Goal: Task Accomplishment & Management: Complete application form

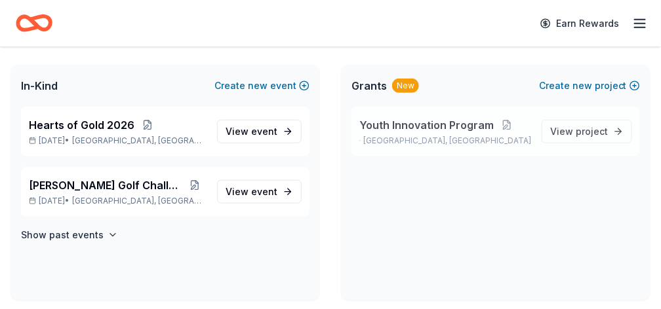
scroll to position [262, 0]
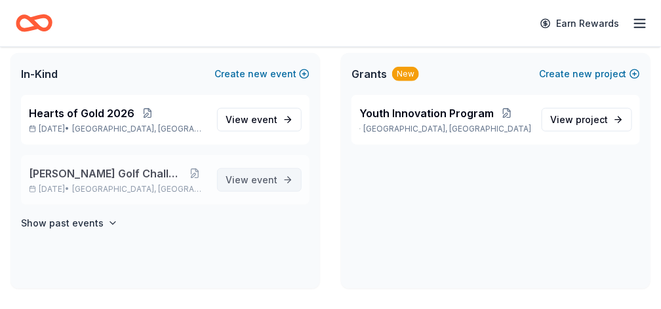
click at [266, 180] on span "event" at bounding box center [264, 179] width 26 height 11
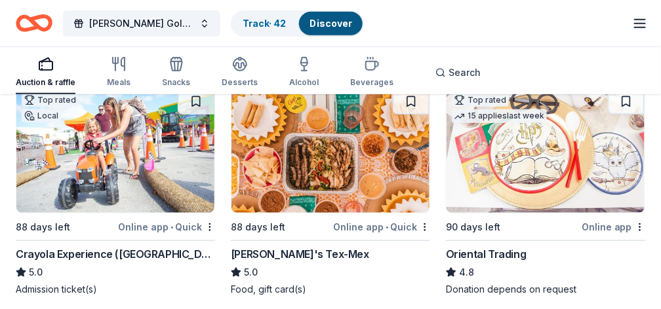
scroll to position [131, 0]
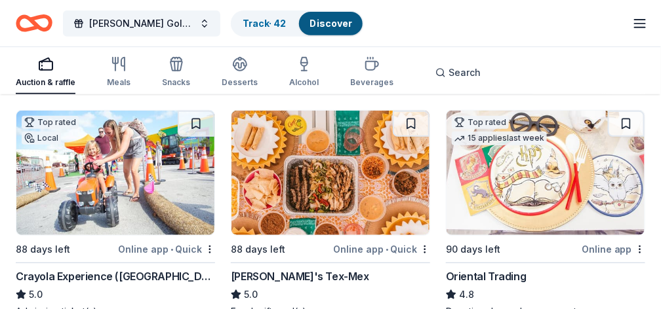
click at [47, 75] on div "Auction & raffle" at bounding box center [46, 71] width 60 height 31
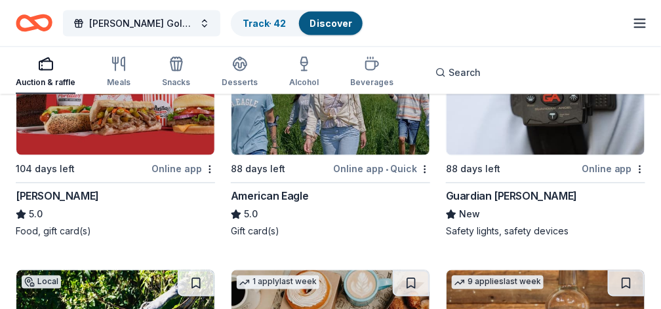
scroll to position [2958, 0]
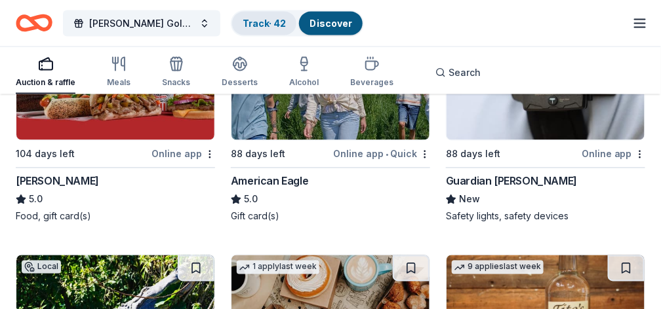
click at [264, 29] on div "Track · 42" at bounding box center [264, 24] width 64 height 24
click at [266, 26] on link "Track · 42" at bounding box center [264, 23] width 43 height 11
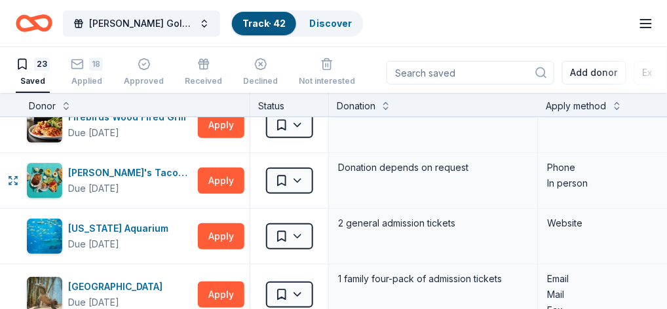
scroll to position [87, 0]
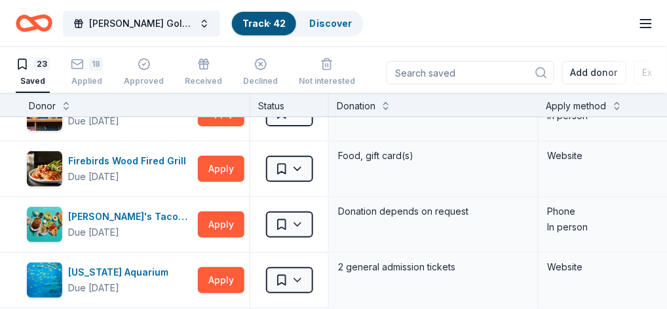
click at [28, 78] on div "Saved" at bounding box center [33, 81] width 34 height 10
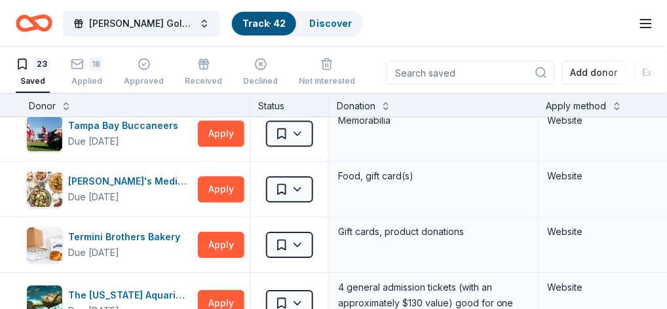
scroll to position [743, 0]
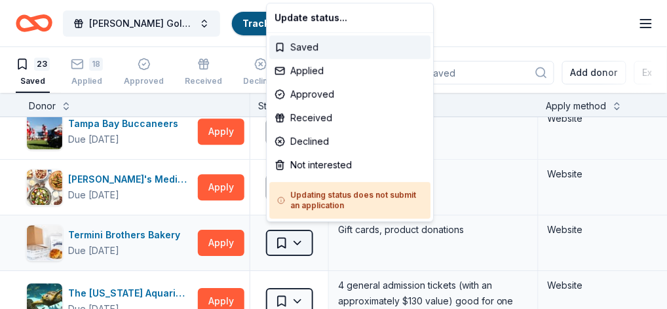
click at [294, 237] on html "Doug Spenser Golf Challenge Track · 42 Discover Earn Rewards 23 Saved 18 Applie…" at bounding box center [333, 154] width 667 height 309
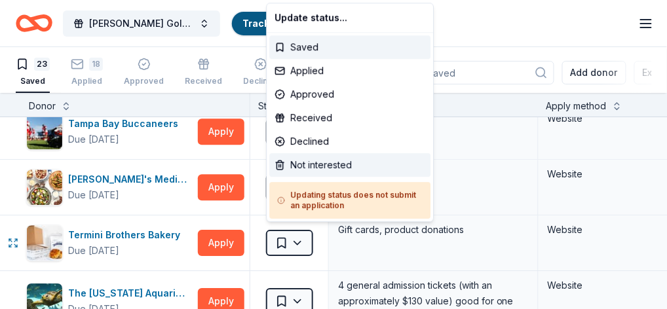
click at [300, 163] on div "Not interested" at bounding box center [349, 165] width 161 height 24
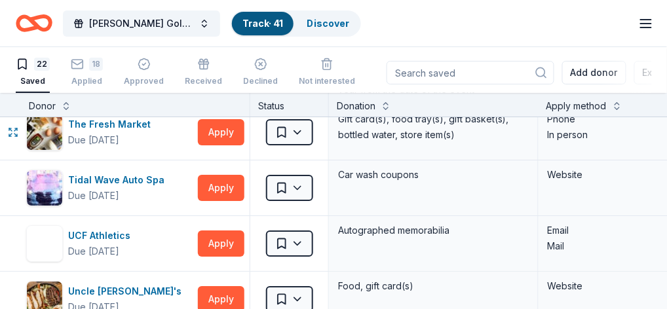
scroll to position [918, 0]
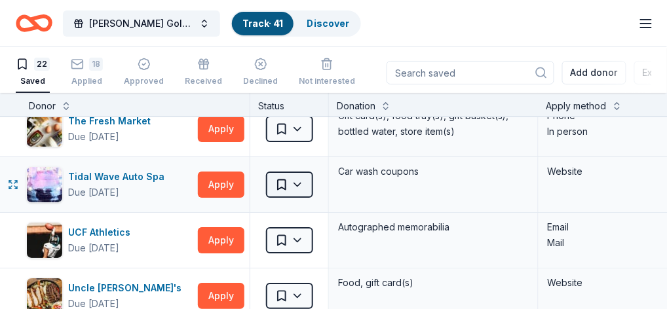
click at [303, 180] on html "Doug Spenser Golf Challenge Track · 41 Discover Earn Rewards 22 Saved 18 Applie…" at bounding box center [333, 154] width 667 height 309
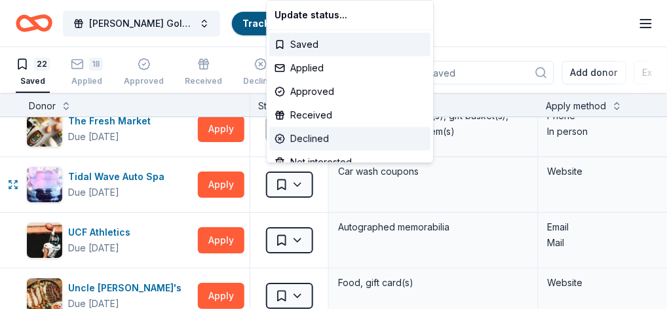
scroll to position [43, 0]
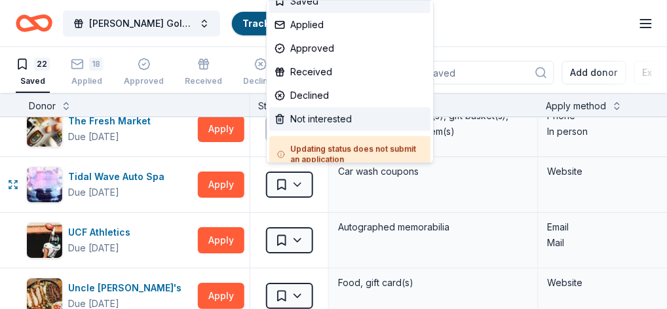
click at [299, 114] on div "Not interested" at bounding box center [349, 120] width 161 height 24
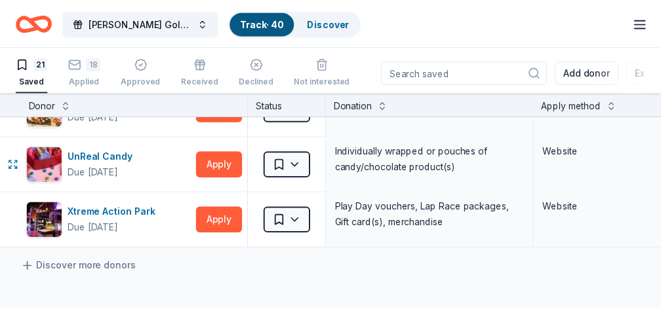
scroll to position [1092, 0]
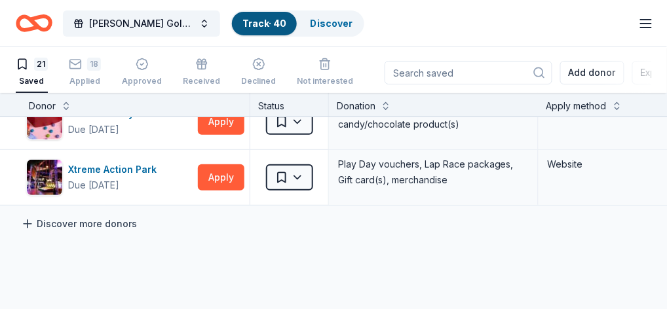
click at [41, 216] on link "Discover more donors" at bounding box center [79, 224] width 116 height 16
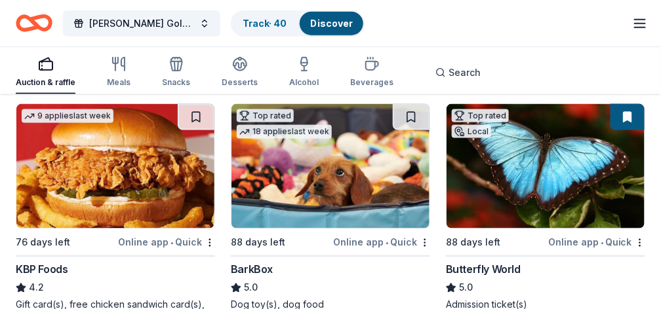
scroll to position [1573, 0]
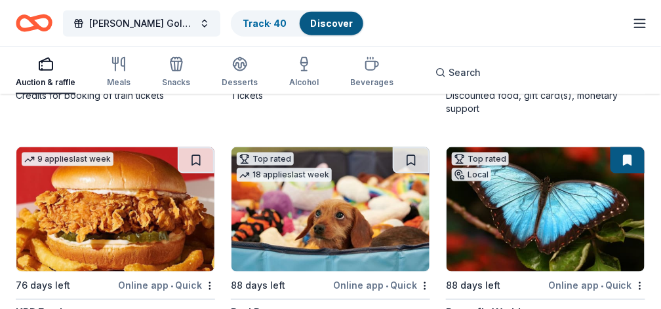
click at [627, 159] on button at bounding box center [627, 161] width 34 height 26
click at [591, 169] on img at bounding box center [545, 210] width 198 height 125
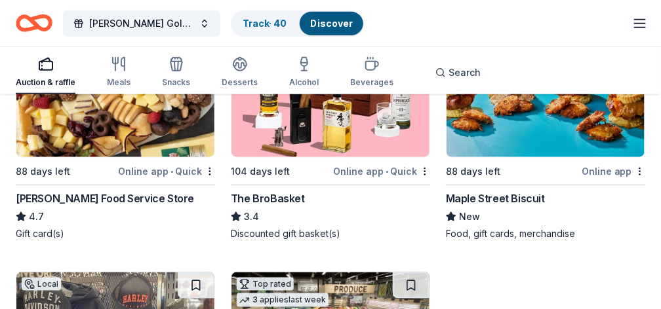
scroll to position [3934, 0]
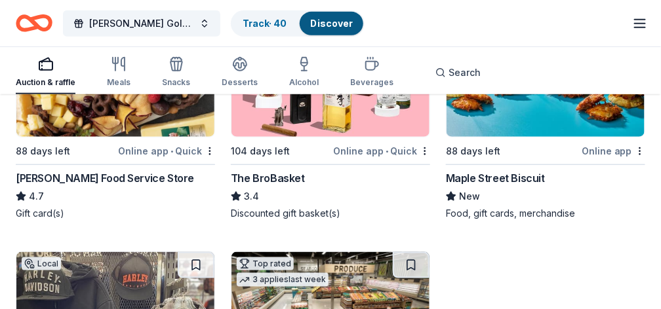
click at [266, 174] on div "The BroBasket" at bounding box center [268, 178] width 74 height 16
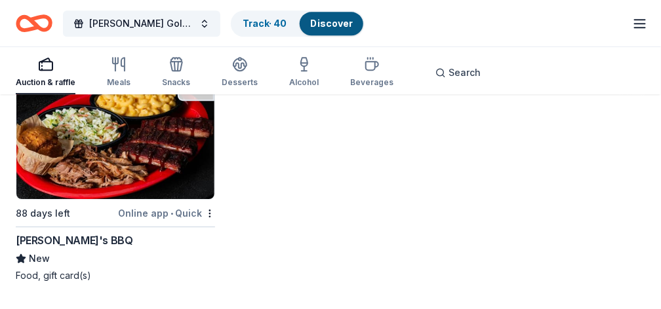
scroll to position [5857, 0]
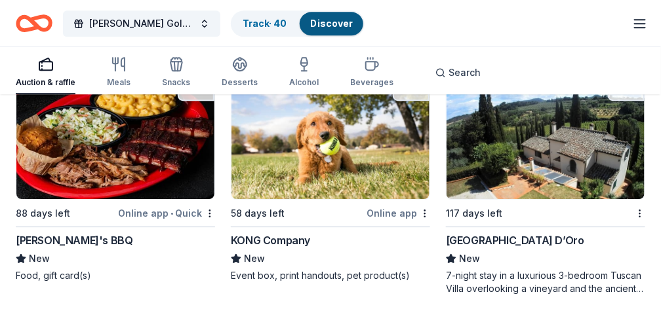
click at [102, 172] on img at bounding box center [115, 137] width 198 height 125
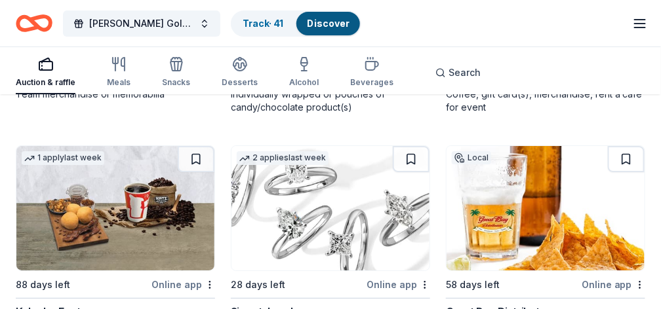
scroll to position [8532, 0]
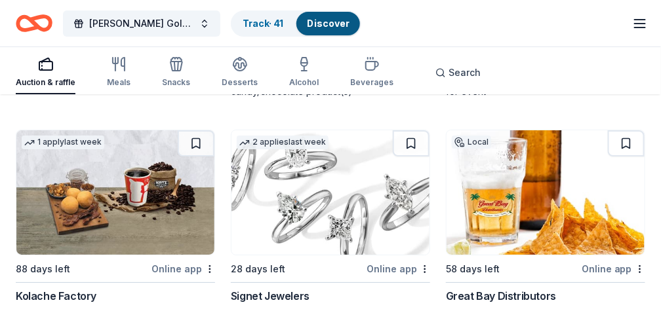
click at [488, 173] on img at bounding box center [545, 192] width 198 height 125
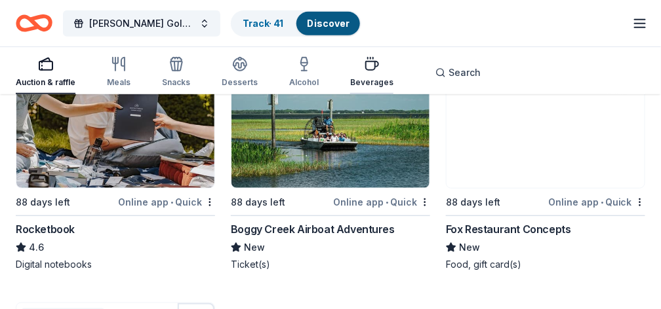
scroll to position [8882, 0]
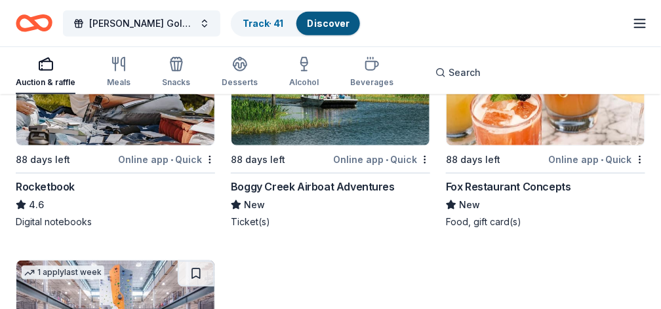
click at [509, 130] on img at bounding box center [545, 83] width 198 height 125
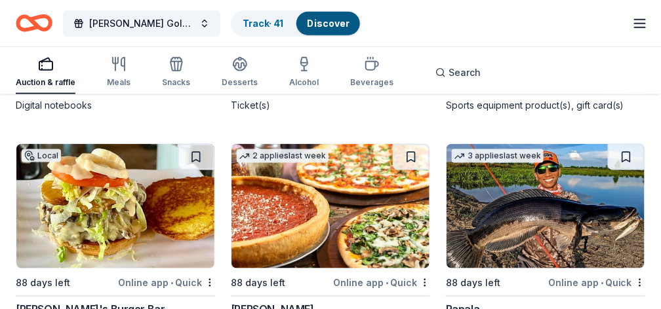
scroll to position [9057, 0]
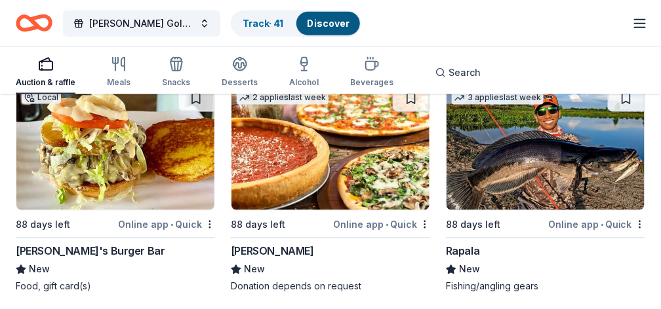
click at [516, 179] on img at bounding box center [545, 148] width 198 height 125
click at [310, 163] on img at bounding box center [330, 148] width 198 height 125
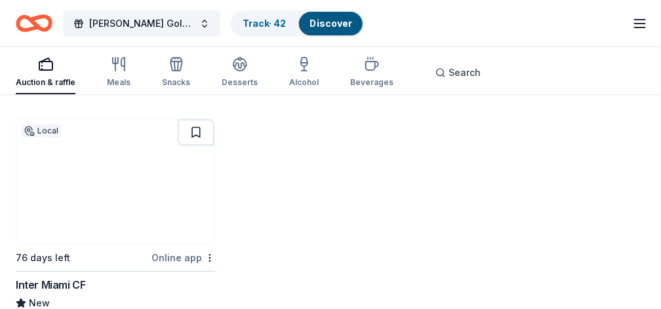
scroll to position [9800, 0]
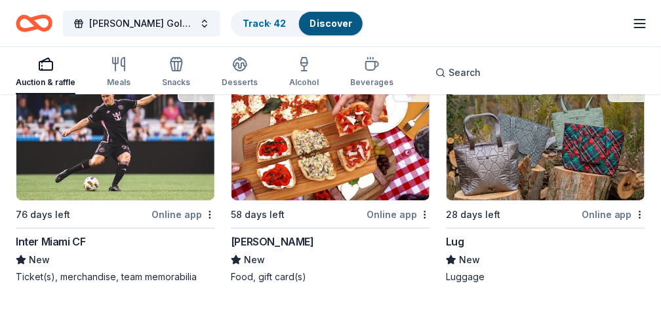
click at [482, 170] on img at bounding box center [545, 138] width 198 height 125
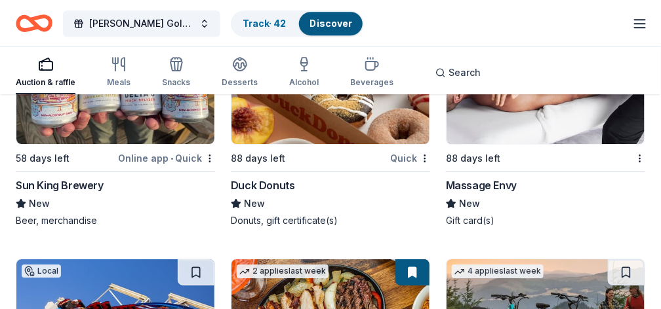
scroll to position [17190, 0]
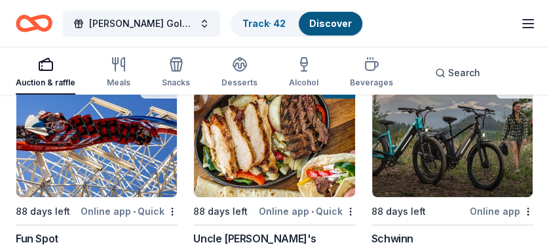
scroll to position [17453, 0]
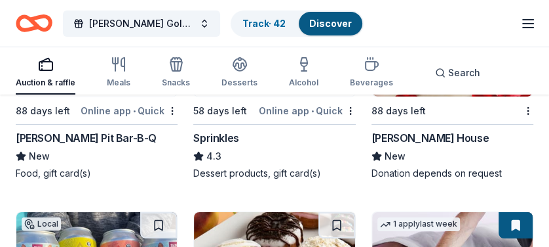
scroll to position [16710, 0]
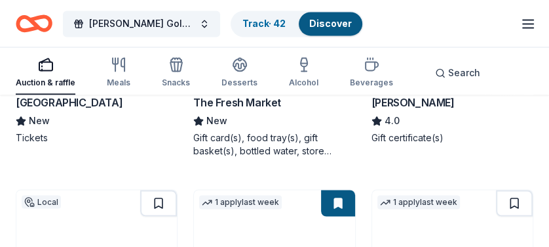
scroll to position [15486, 0]
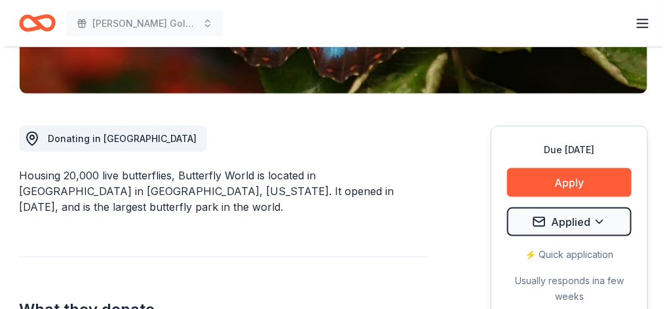
scroll to position [306, 0]
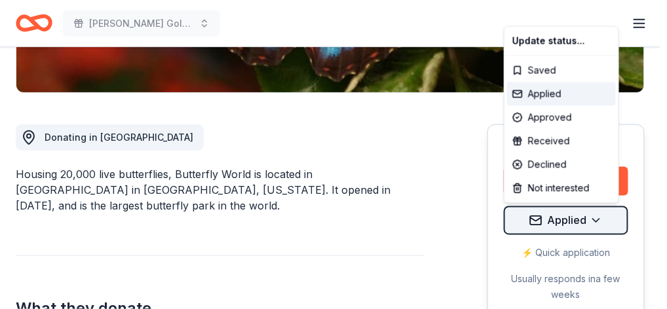
click at [538, 142] on div "Received" at bounding box center [561, 141] width 109 height 24
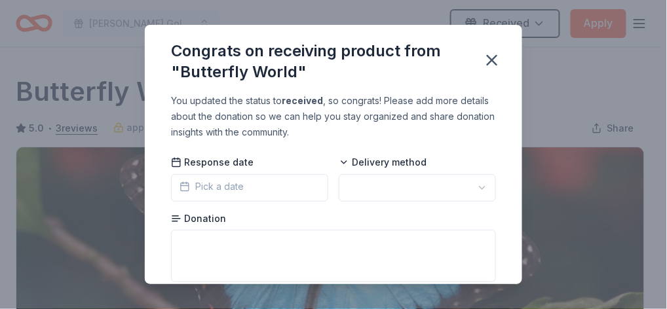
click at [209, 189] on html "Doug Spenser Golf Challenge Received Apply Due in 88 days Share Butterfly World…" at bounding box center [333, 154] width 667 height 309
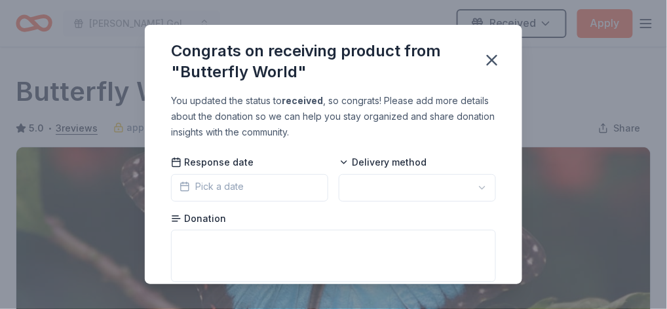
scroll to position [370, 0]
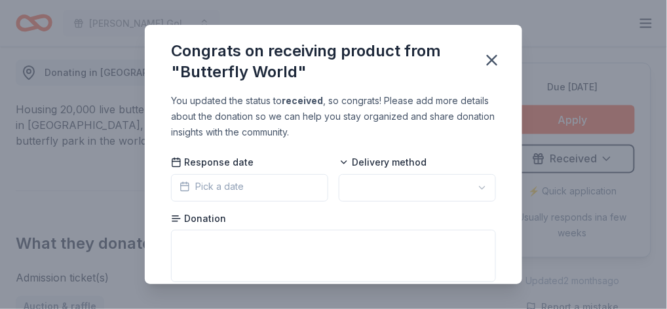
click at [217, 184] on span "Pick a date" at bounding box center [212, 187] width 64 height 16
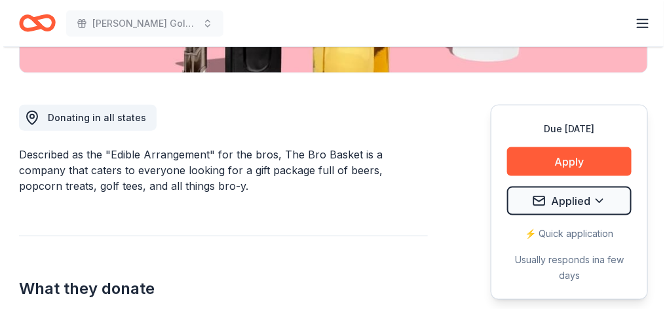
scroll to position [349, 0]
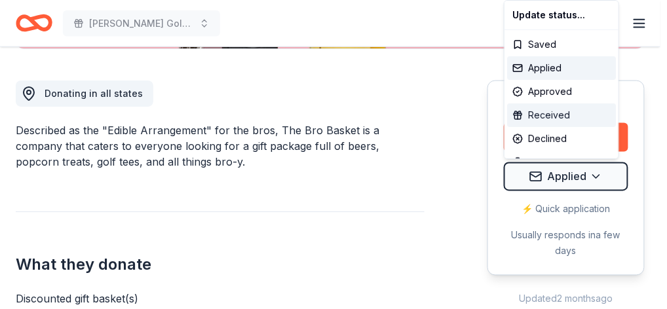
click at [535, 115] on div "Received" at bounding box center [561, 116] width 109 height 24
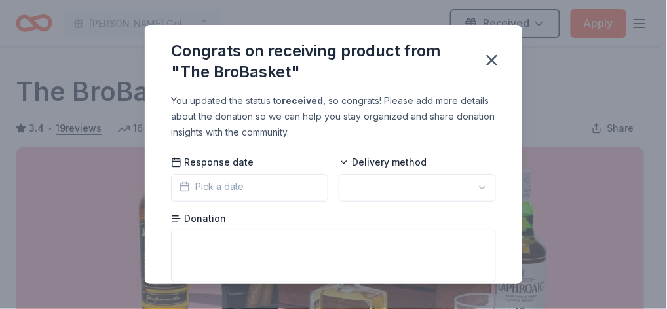
click at [229, 193] on html "Doug Spenser Golf Challenge Received Apply Due in 104 days Share The BroBasket …" at bounding box center [333, 154] width 667 height 309
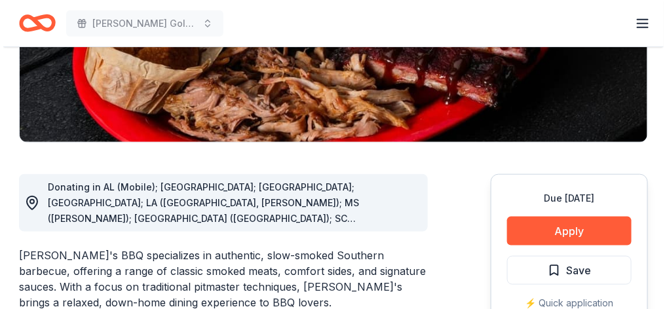
scroll to position [262, 0]
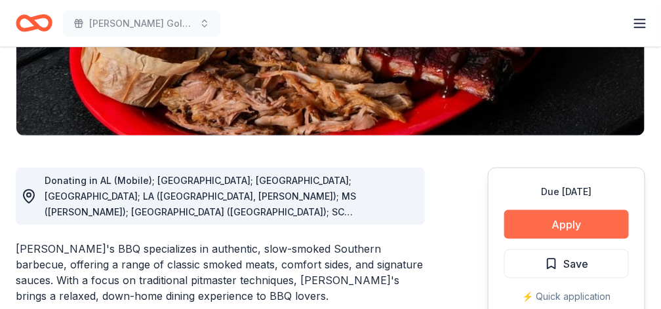
click at [545, 218] on button "Apply" at bounding box center [566, 224] width 125 height 29
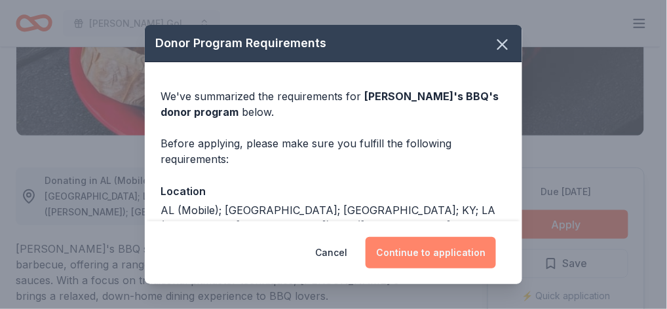
click at [445, 249] on button "Continue to application" at bounding box center [431, 252] width 130 height 31
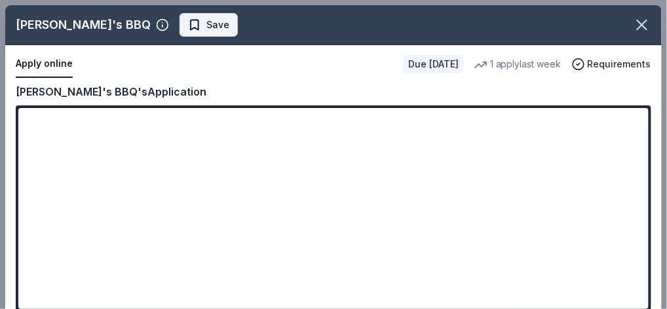
click at [207, 27] on span "Save" at bounding box center [218, 25] width 23 height 16
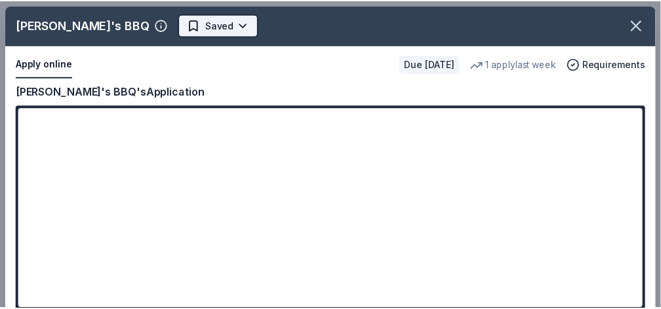
scroll to position [0, 0]
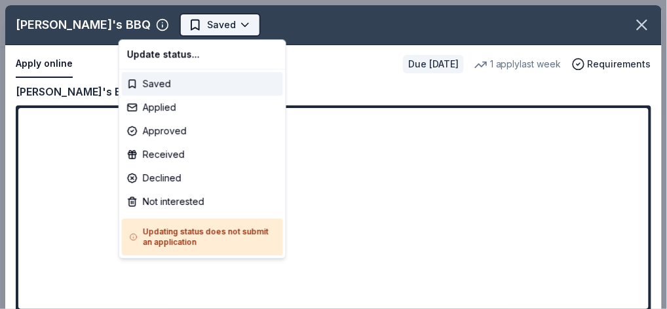
click at [180, 23] on body "Doug Spenser Golf Challenge Saved Apply Due in 88 days Share Sonny's BBQ New 1 …" at bounding box center [330, 154] width 661 height 309
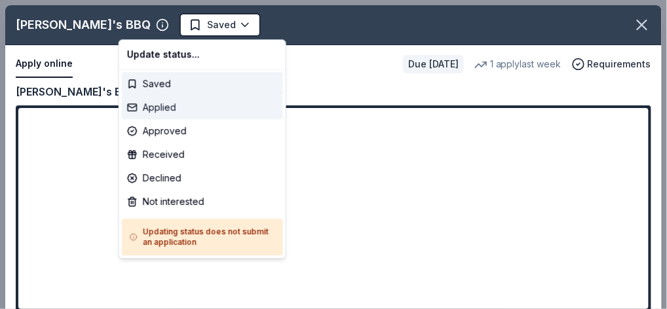
click at [174, 108] on div "Applied" at bounding box center [202, 108] width 161 height 24
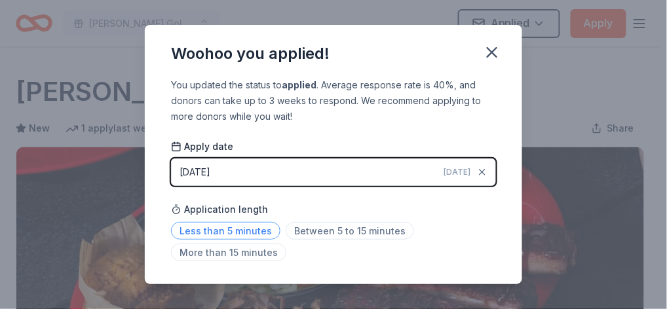
click at [256, 231] on span "Less than 5 minutes" at bounding box center [225, 231] width 109 height 18
click at [489, 54] on icon "button" at bounding box center [492, 52] width 18 height 18
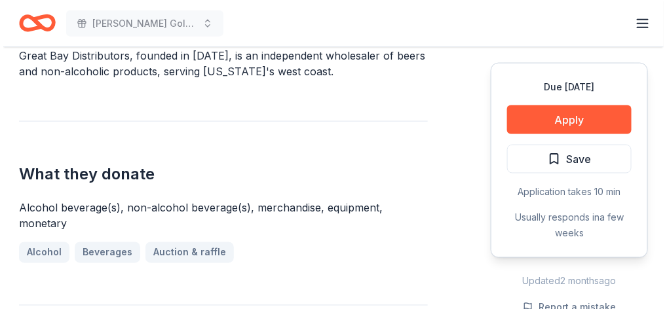
scroll to position [437, 0]
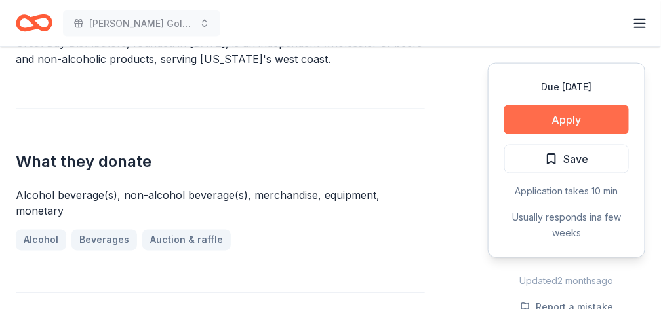
click at [563, 113] on button "Apply" at bounding box center [566, 120] width 125 height 29
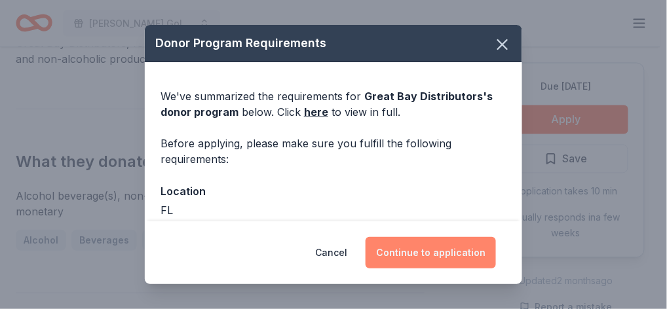
click at [406, 243] on button "Continue to application" at bounding box center [431, 252] width 130 height 31
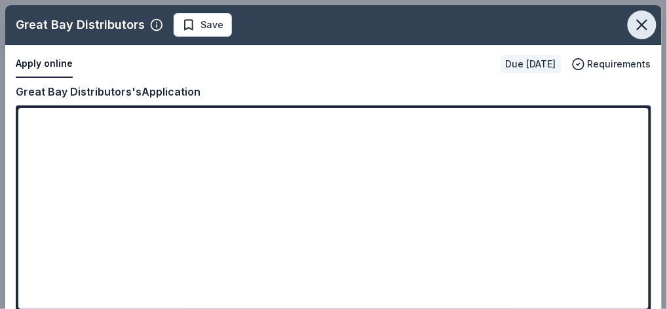
click at [644, 27] on icon "button" at bounding box center [642, 25] width 18 height 18
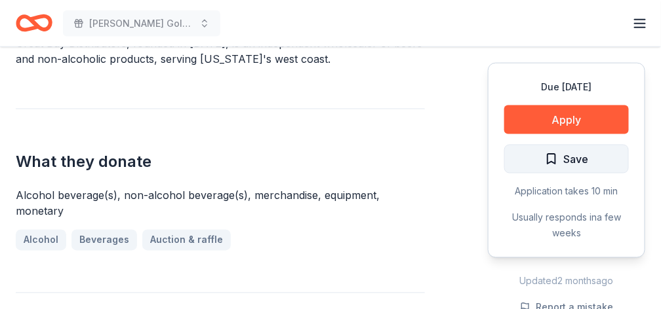
click at [569, 159] on span "Save" at bounding box center [575, 159] width 25 height 17
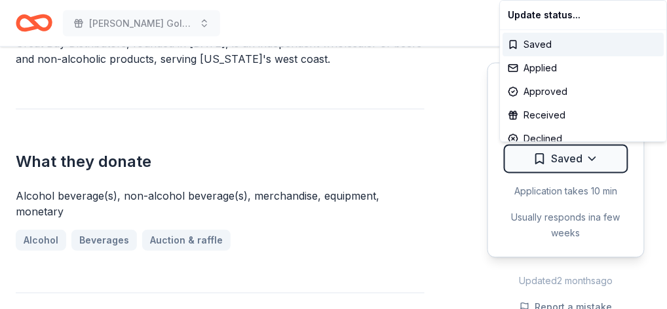
drag, startPoint x: 556, startPoint y: 138, endPoint x: 563, endPoint y: 135, distance: 7.7
click at [563, 135] on div "Declined" at bounding box center [584, 139] width 161 height 24
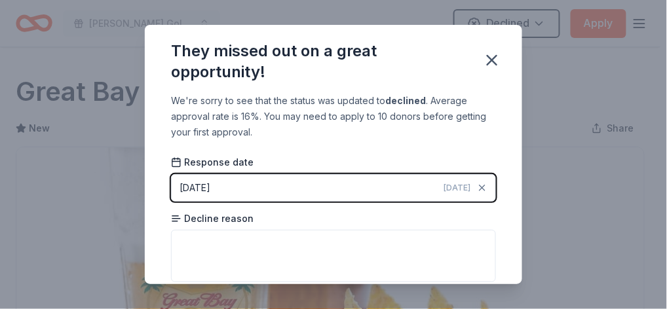
scroll to position [370, 0]
click at [495, 60] on html "[PERSON_NAME] Golf Challenge Declined Apply Due [DATE] Share Great Bay Distribu…" at bounding box center [333, 154] width 667 height 309
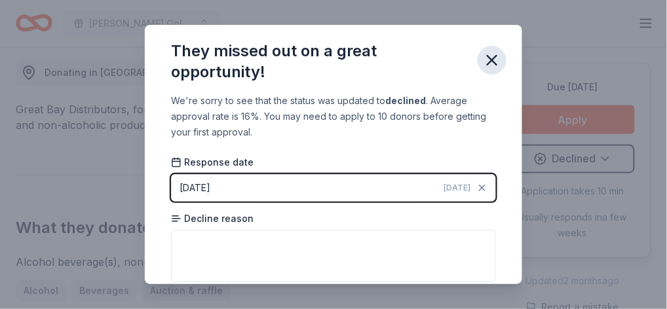
click at [493, 61] on icon "button" at bounding box center [492, 60] width 9 height 9
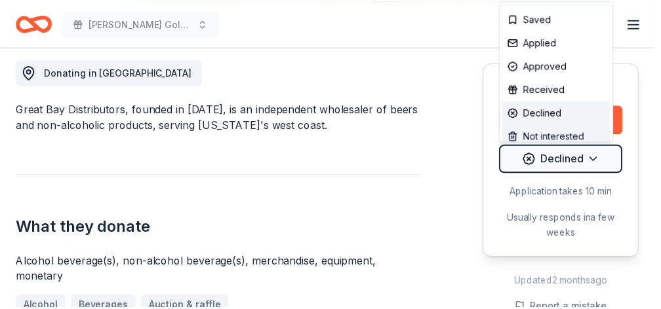
scroll to position [35, 0]
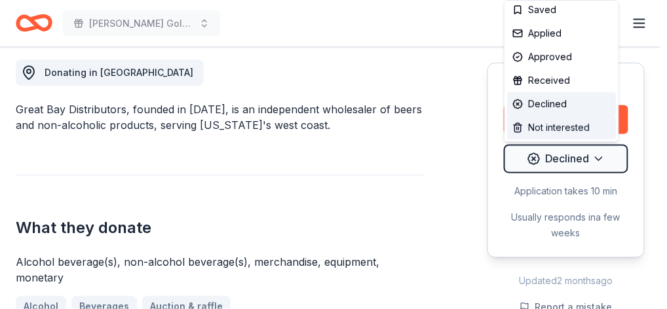
click at [537, 123] on div "Not interested" at bounding box center [561, 128] width 109 height 24
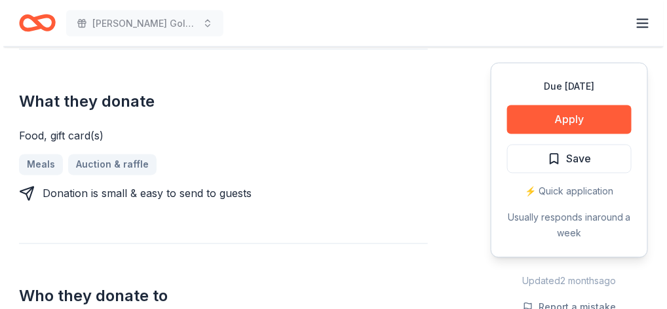
scroll to position [524, 0]
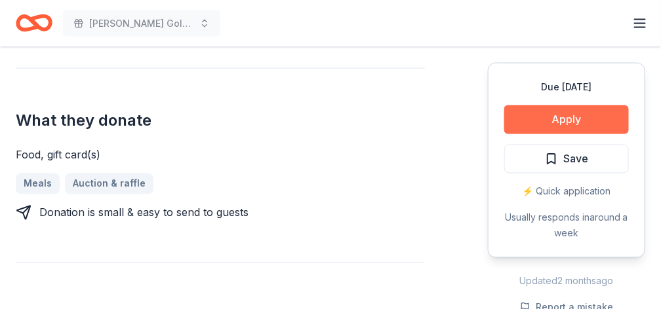
click at [536, 129] on button "Apply" at bounding box center [566, 120] width 125 height 29
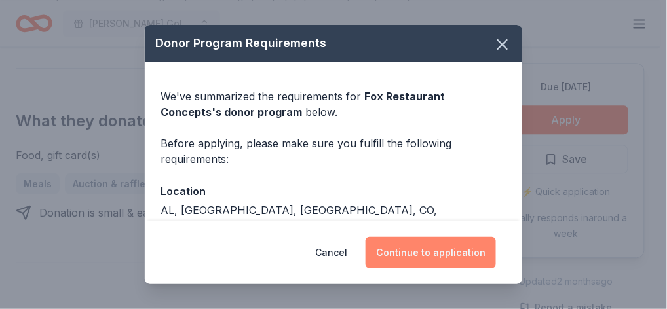
click at [435, 250] on button "Continue to application" at bounding box center [431, 252] width 130 height 31
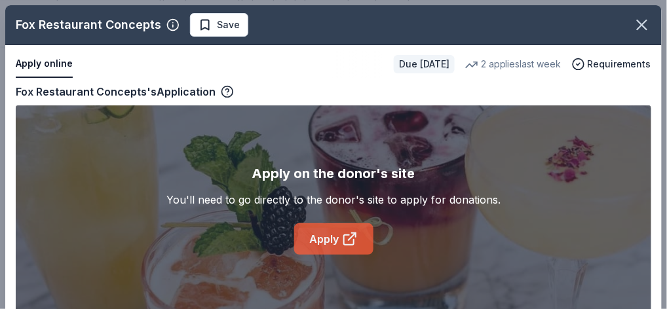
click at [330, 237] on link "Apply" at bounding box center [333, 239] width 79 height 31
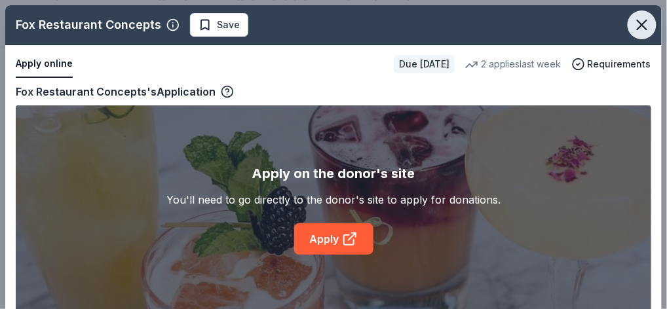
click at [638, 23] on icon "button" at bounding box center [642, 24] width 9 height 9
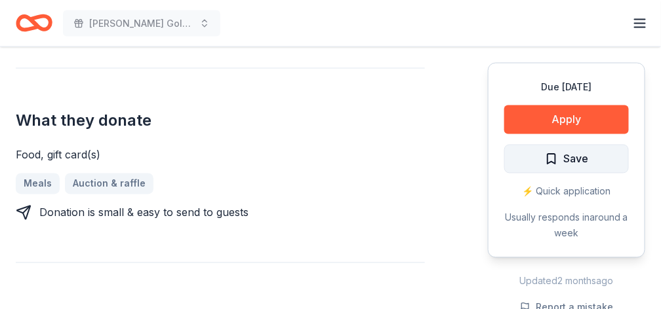
click at [568, 156] on span "Save" at bounding box center [575, 159] width 25 height 17
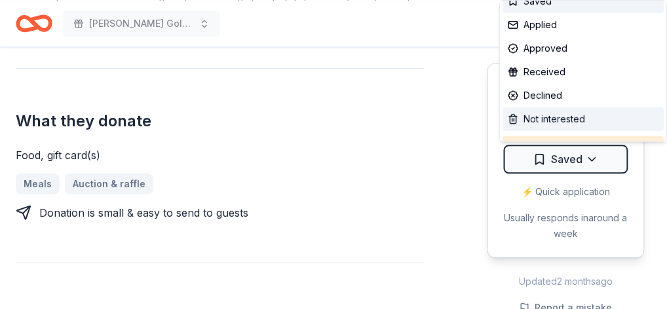
click at [535, 119] on div "Not interested" at bounding box center [584, 120] width 161 height 24
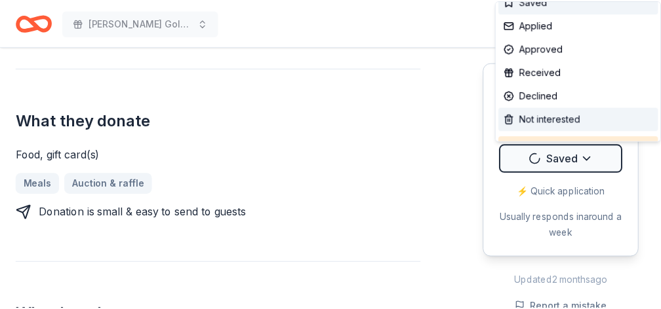
scroll to position [35, 0]
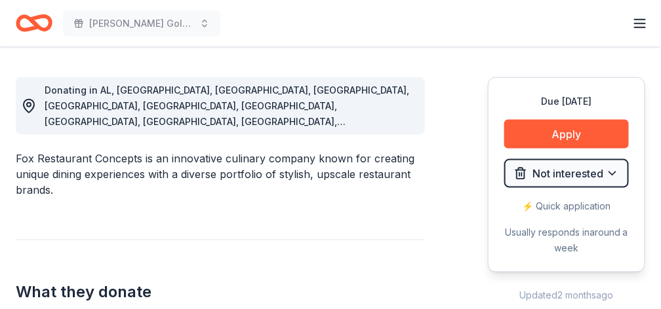
scroll to position [349, 0]
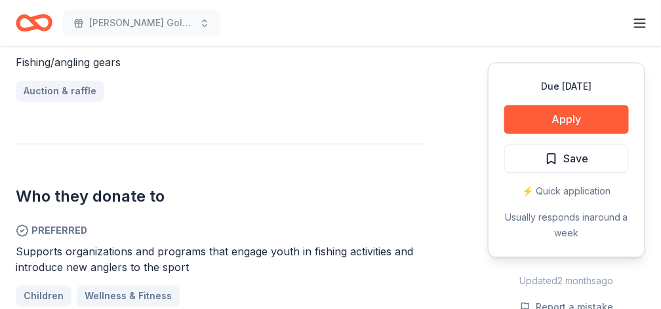
scroll to position [612, 0]
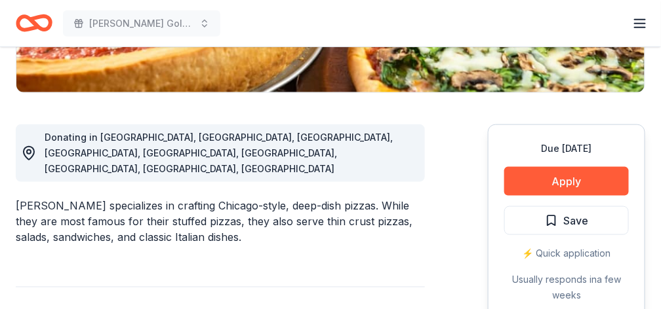
scroll to position [349, 0]
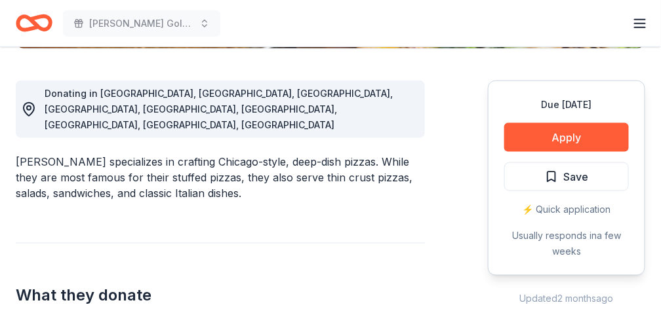
click at [456, 224] on div "Donating in [GEOGRAPHIC_DATA], [GEOGRAPHIC_DATA], [GEOGRAPHIC_DATA], [GEOGRAPHI…" at bounding box center [330, 291] width 629 height 484
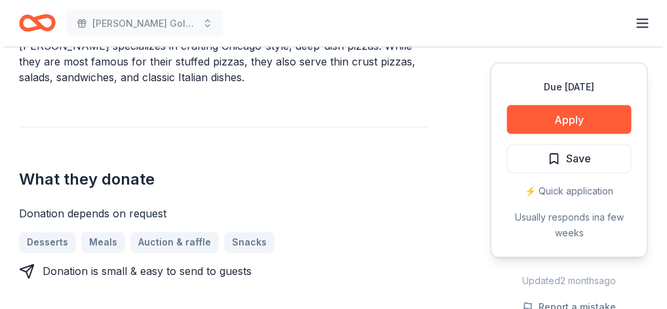
scroll to position [481, 0]
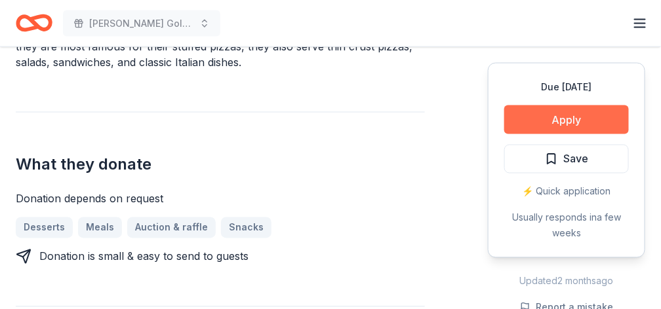
click at [577, 119] on button "Apply" at bounding box center [566, 120] width 125 height 29
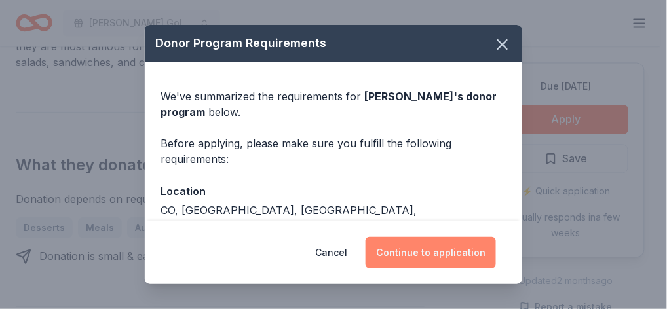
click at [445, 255] on button "Continue to application" at bounding box center [431, 252] width 130 height 31
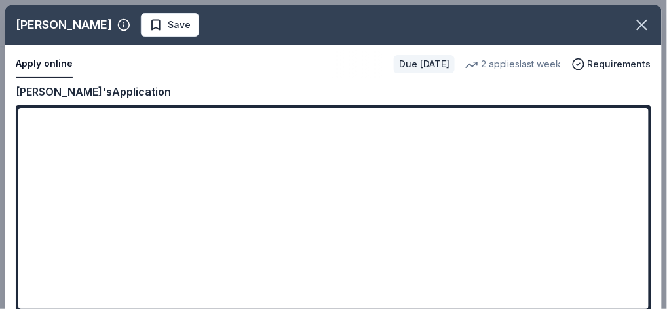
scroll to position [1, 0]
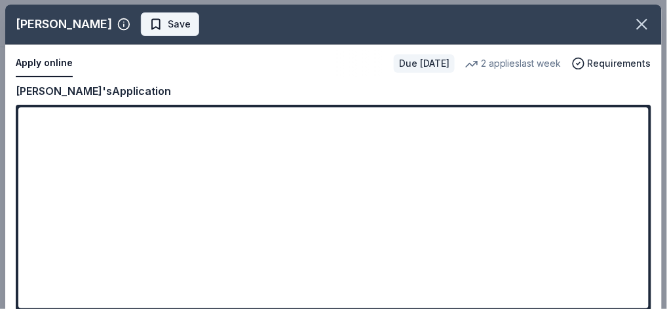
click at [149, 25] on span "Save" at bounding box center [169, 24] width 41 height 16
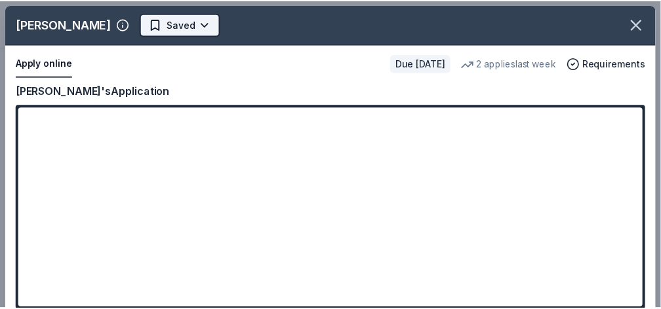
scroll to position [0, 0]
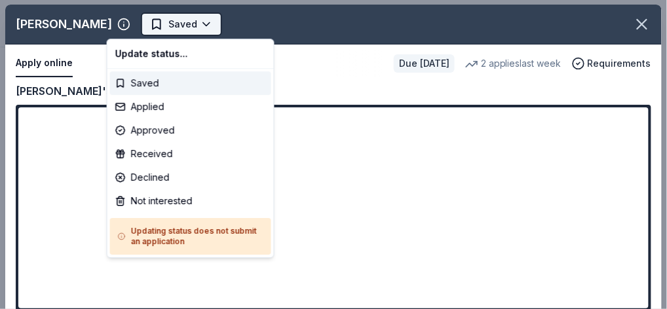
click at [153, 22] on body "[PERSON_NAME] Golf Challenge Saved Apply Due [DATE] Share [PERSON_NAME] New • 1…" at bounding box center [330, 154] width 661 height 309
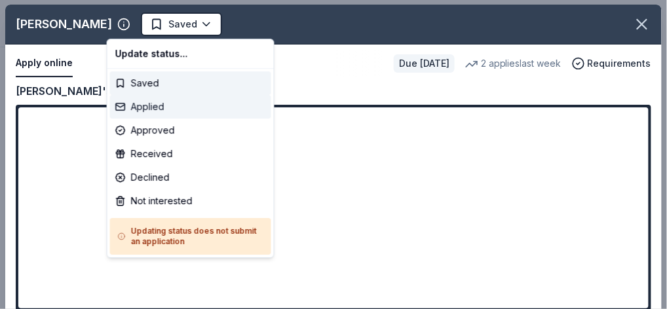
click at [142, 102] on div "Applied" at bounding box center [190, 107] width 161 height 24
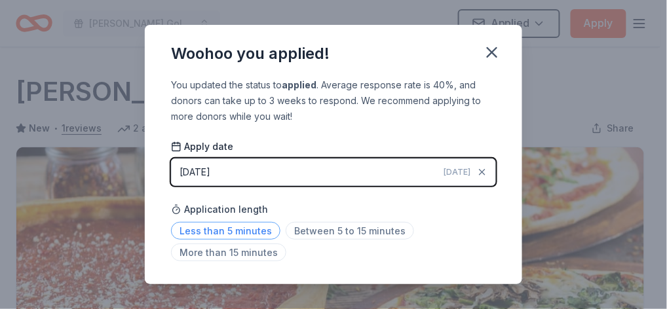
click at [210, 225] on span "Less than 5 minutes" at bounding box center [225, 231] width 109 height 18
click at [490, 50] on icon "button" at bounding box center [492, 52] width 9 height 9
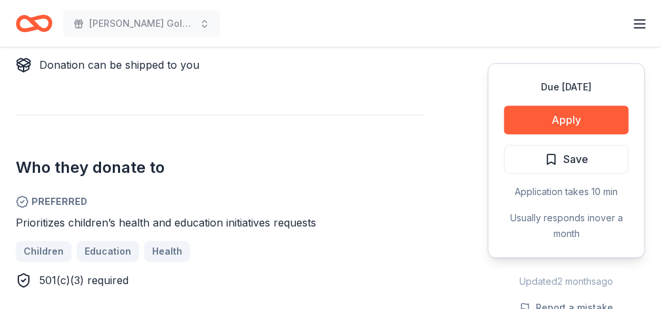
scroll to position [656, 0]
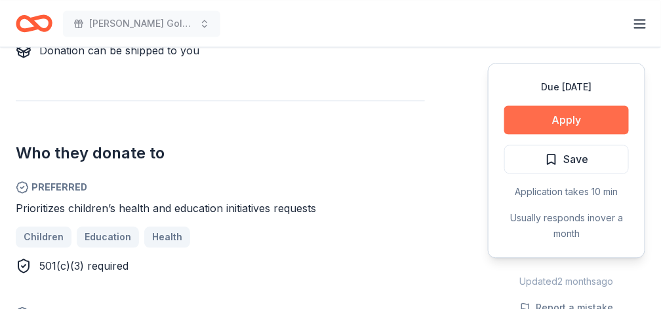
click at [532, 121] on button "Apply" at bounding box center [566, 120] width 125 height 29
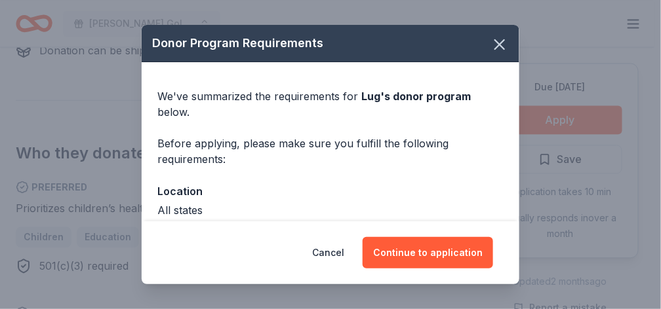
scroll to position [640, 0]
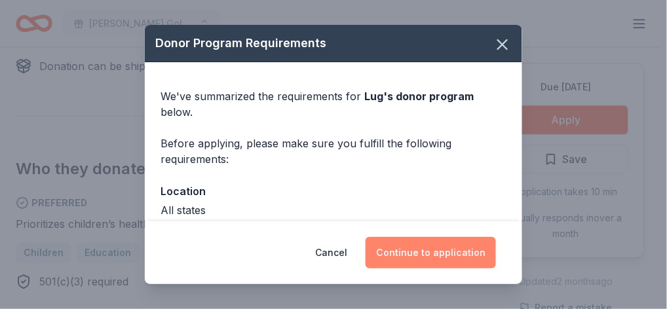
click at [417, 249] on button "Continue to application" at bounding box center [431, 252] width 130 height 31
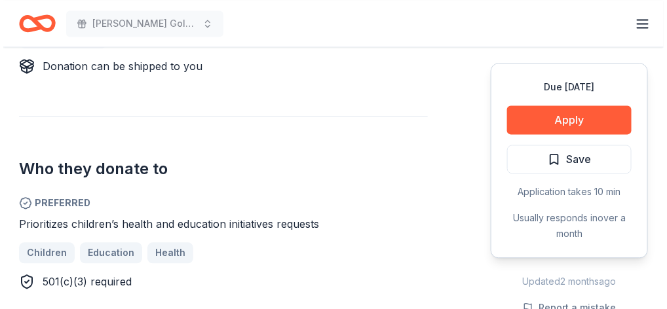
scroll to position [624, 0]
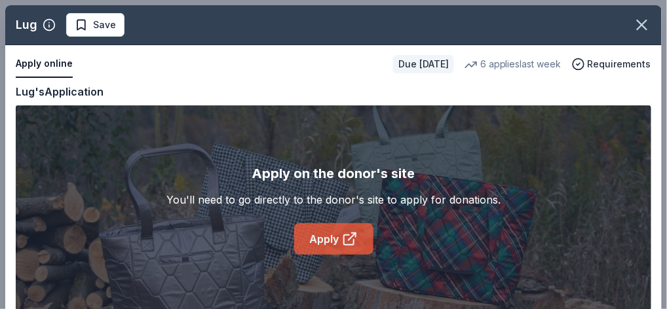
click at [324, 241] on link "Apply" at bounding box center [333, 239] width 79 height 31
